Goal: Information Seeking & Learning: Find specific fact

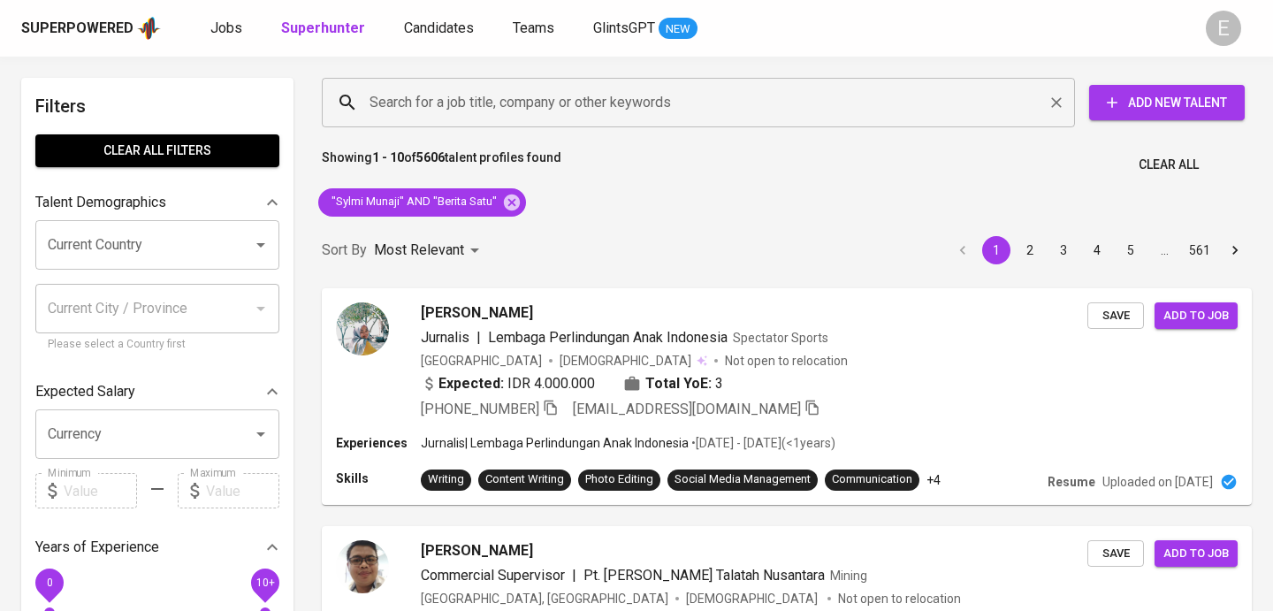
click at [516, 96] on input "Search for a job title, company or other keywords" at bounding box center [702, 103] width 675 height 34
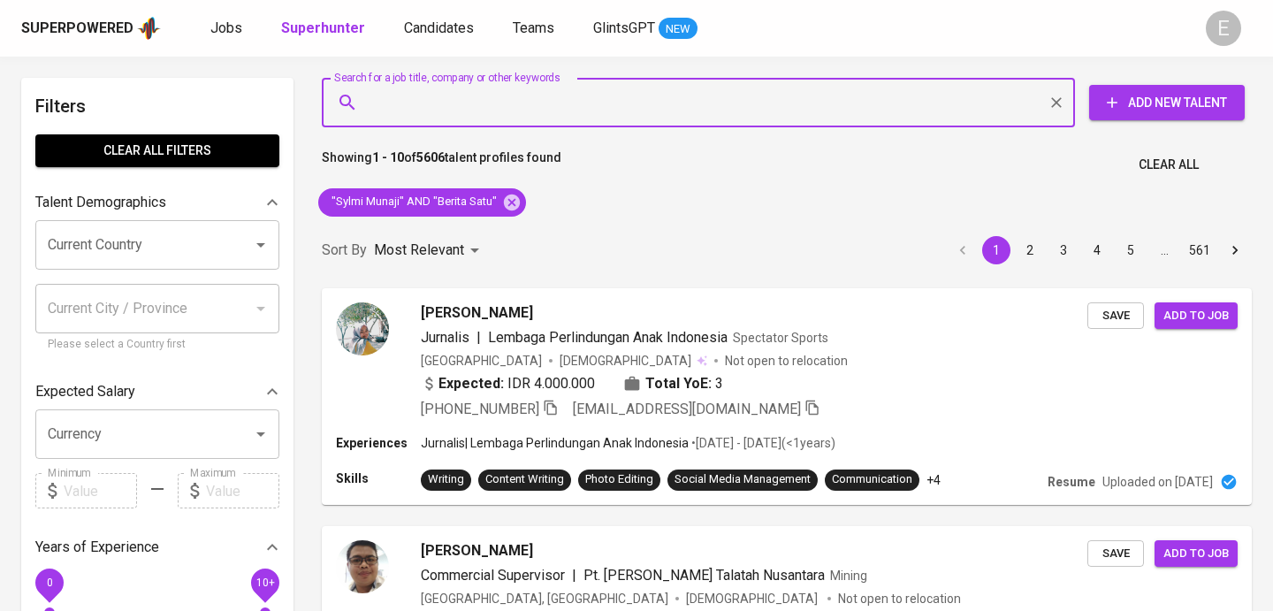
paste input "[EMAIL_ADDRESS][DOMAIN_NAME]"
type input "[EMAIL_ADDRESS][DOMAIN_NAME]"
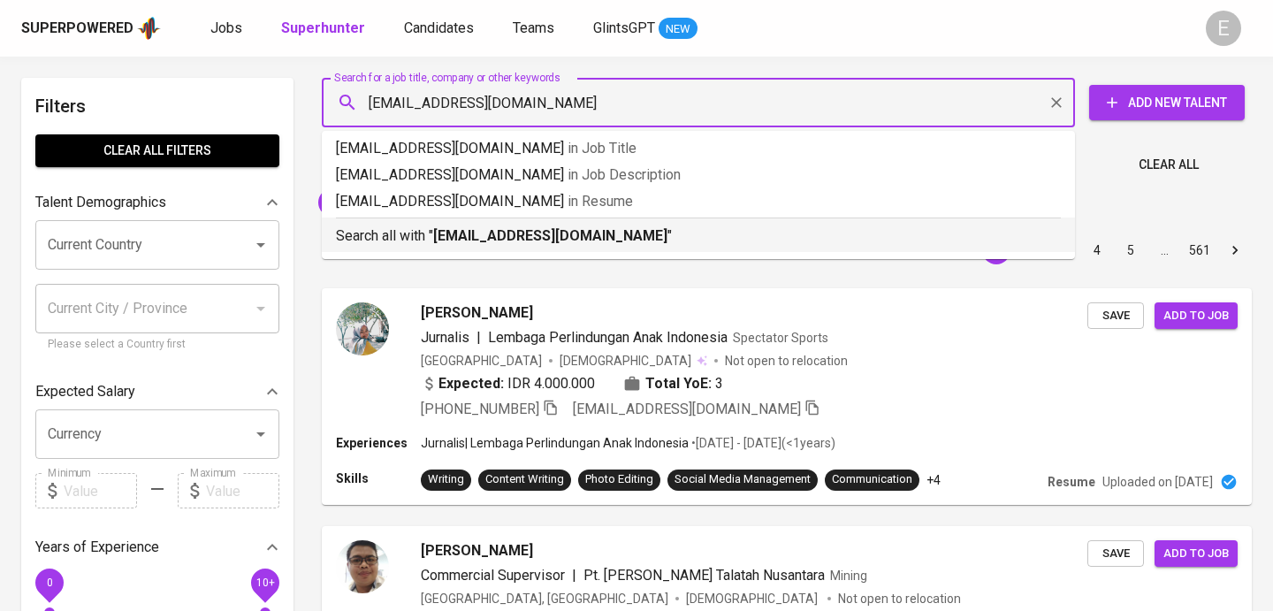
click at [486, 234] on b "[EMAIL_ADDRESS][DOMAIN_NAME]" at bounding box center [550, 235] width 234 height 17
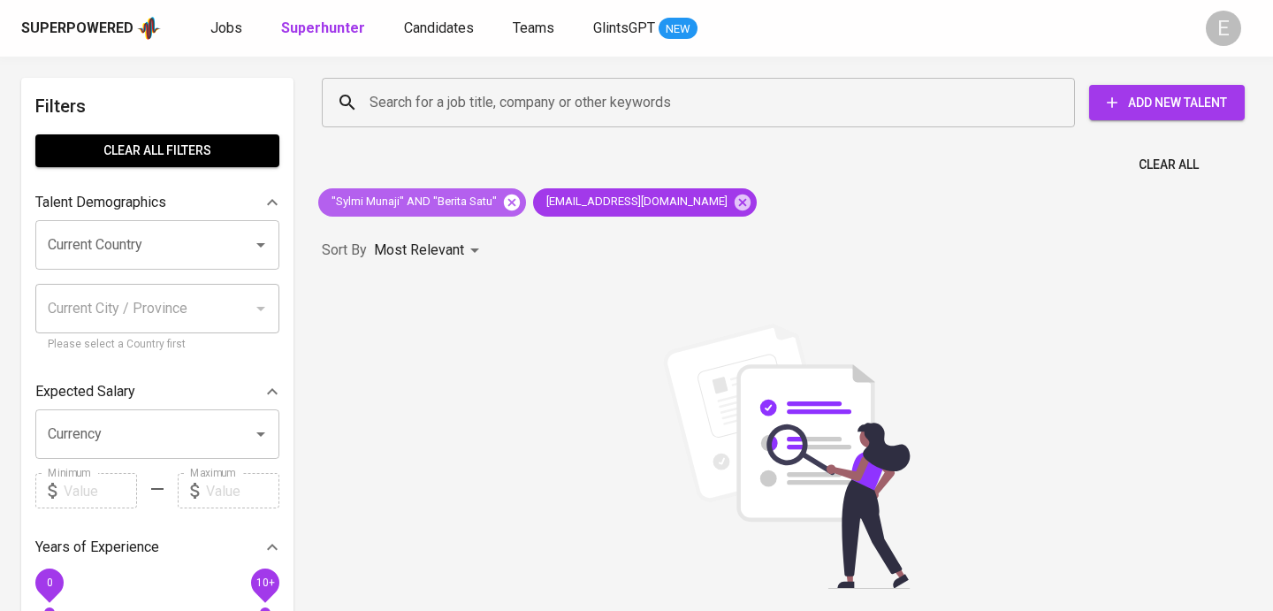
click at [511, 204] on icon at bounding box center [512, 202] width 16 height 16
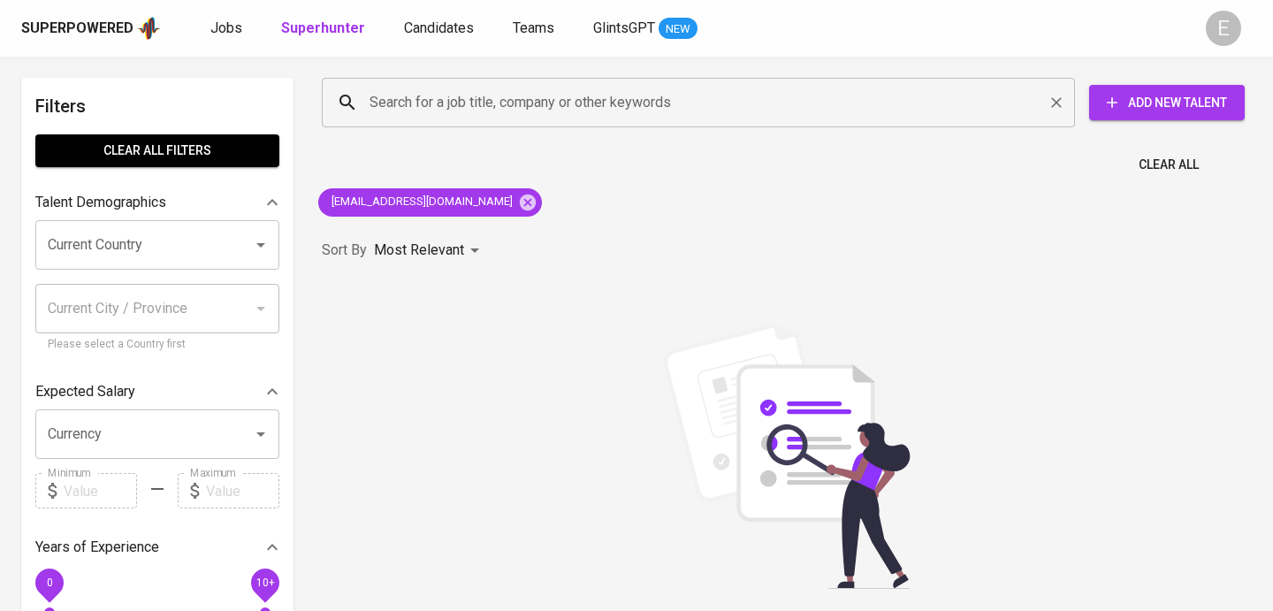
click at [503, 107] on input "Search for a job title, company or other keywords" at bounding box center [702, 103] width 675 height 34
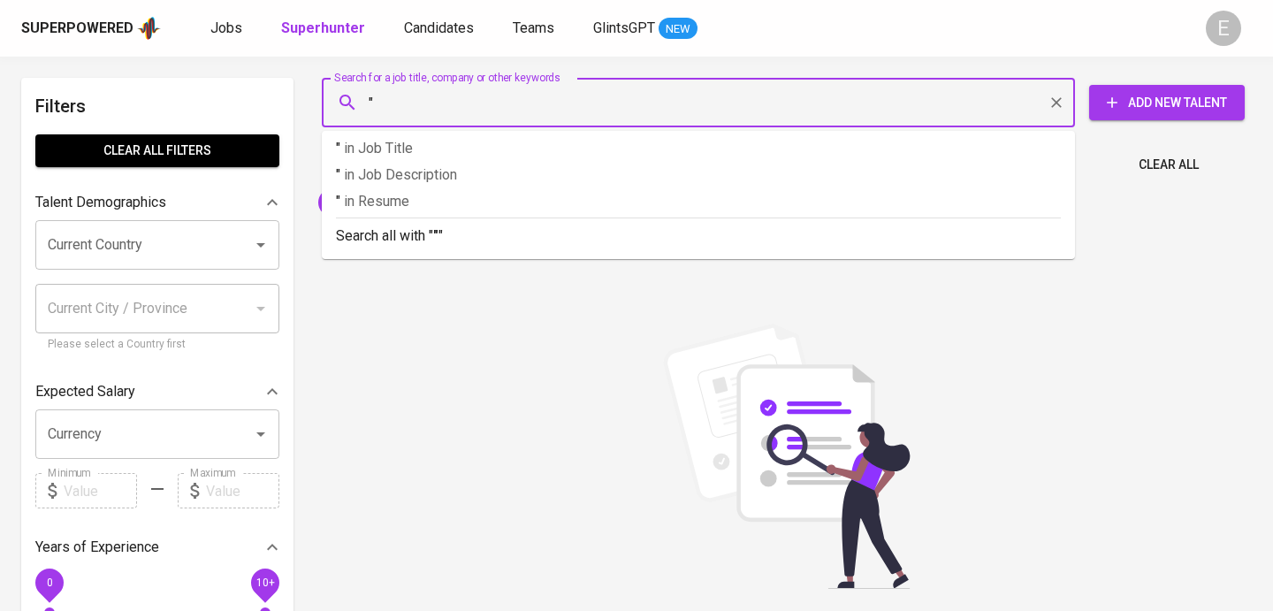
paste input "[PERSON_NAME]"
type input ""[PERSON_NAME]""
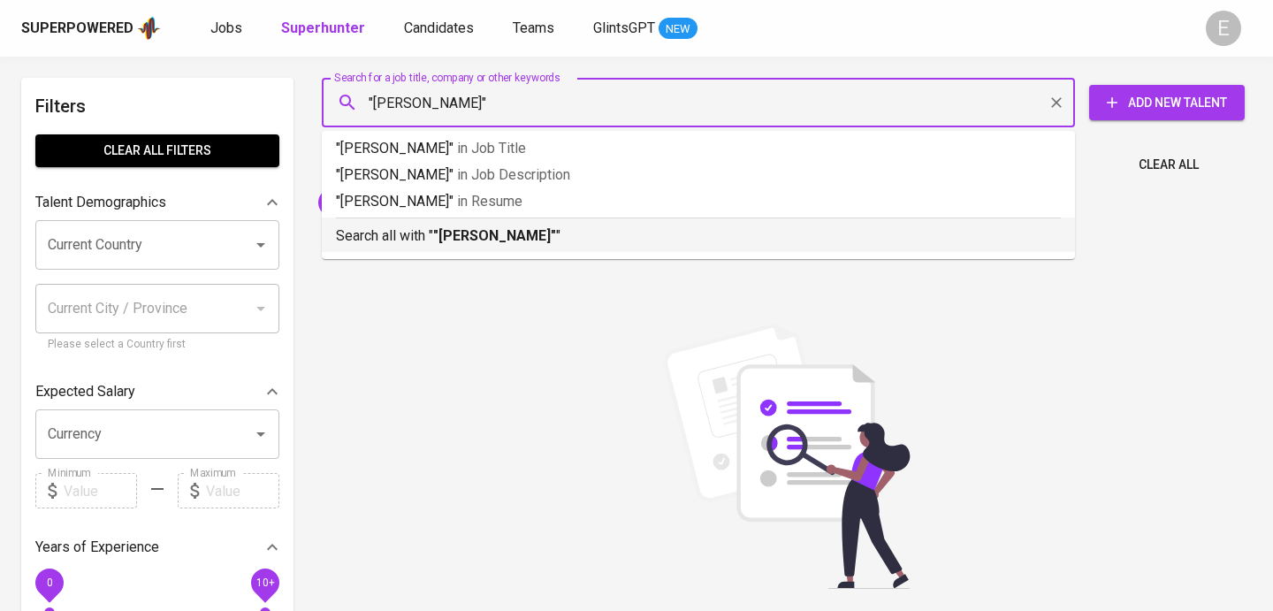
click at [511, 238] on b ""[PERSON_NAME]"" at bounding box center [494, 235] width 123 height 17
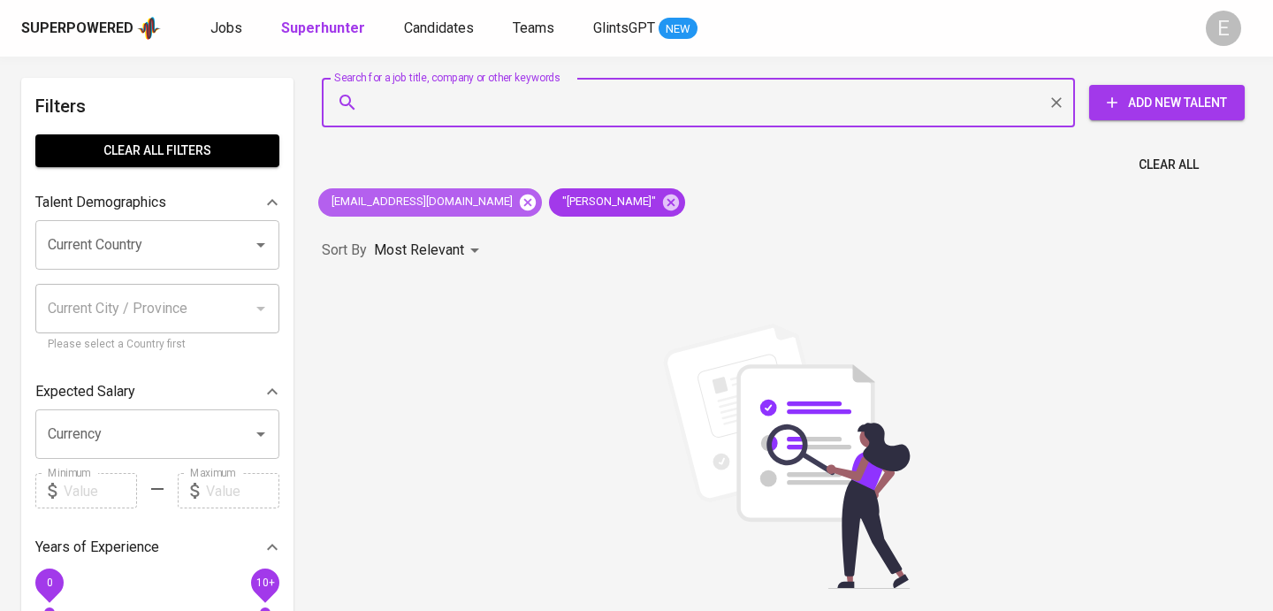
click at [520, 202] on icon at bounding box center [528, 202] width 16 height 16
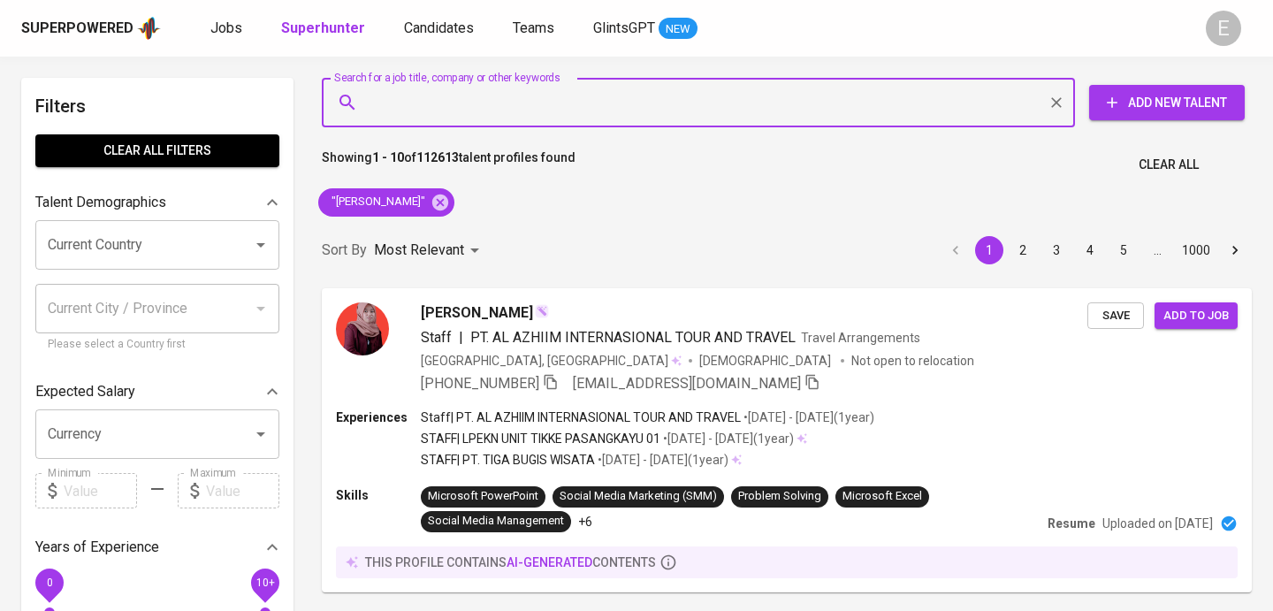
click at [470, 103] on input "Search for a job title, company or other keywords" at bounding box center [702, 103] width 675 height 34
paste input "[EMAIL_ADDRESS][DOMAIN_NAME]"
type input "[EMAIL_ADDRESS][DOMAIN_NAME]"
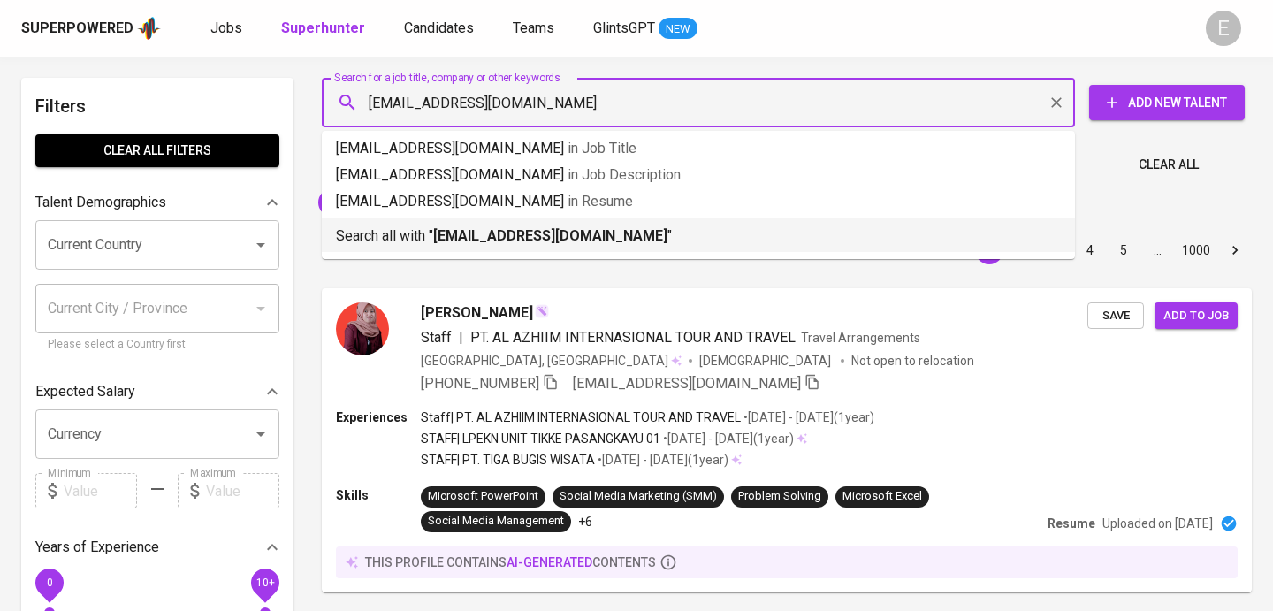
click at [458, 245] on p "Search all with " [EMAIL_ADDRESS][DOMAIN_NAME] "" at bounding box center [698, 235] width 725 height 21
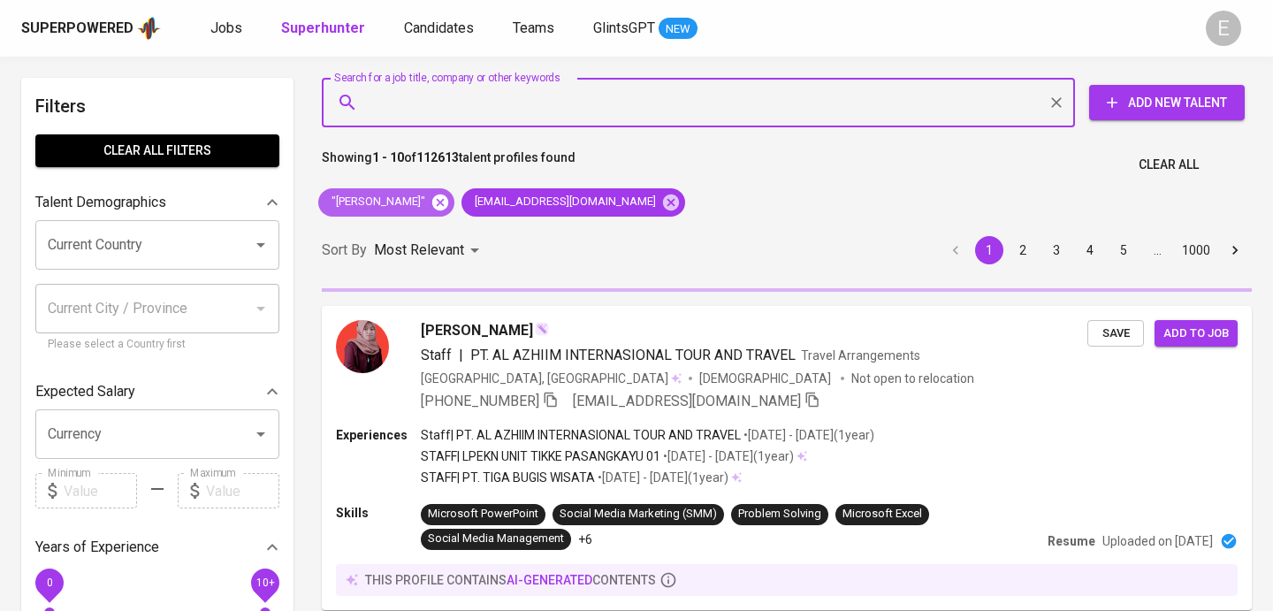
click at [431, 200] on icon at bounding box center [440, 202] width 19 height 19
